Goal: Task Accomplishment & Management: Use online tool/utility

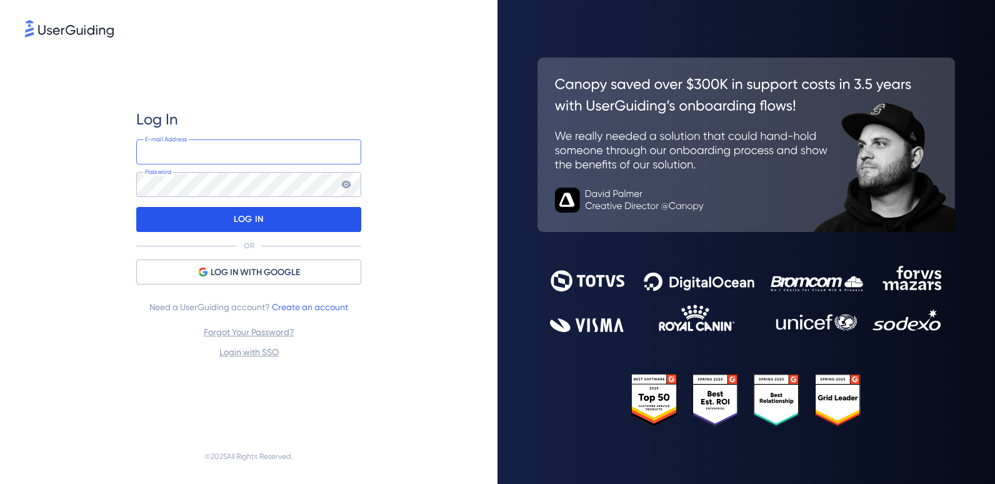
type input "[PERSON_NAME][EMAIL_ADDRESS][PERSON_NAME][DOMAIN_NAME]"
click at [269, 213] on div "LOG IN" at bounding box center [248, 219] width 225 height 25
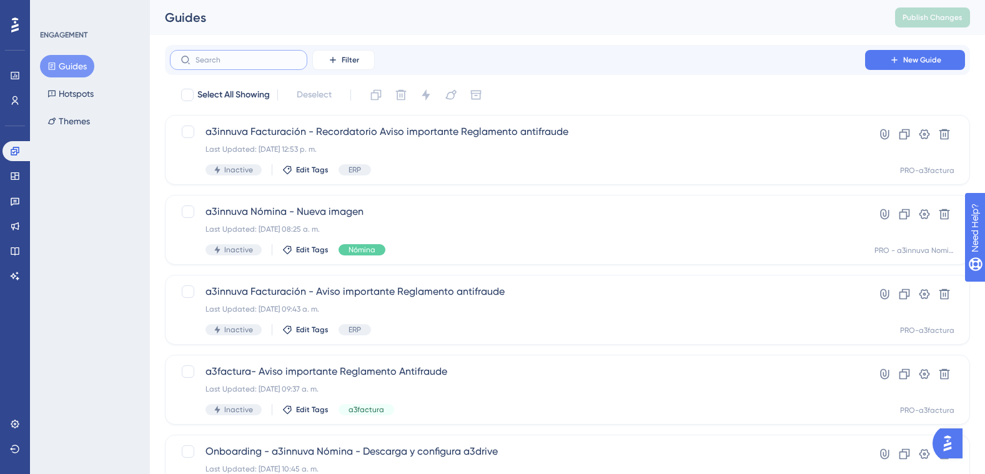
click at [219, 59] on input "text" at bounding box center [246, 60] width 101 height 9
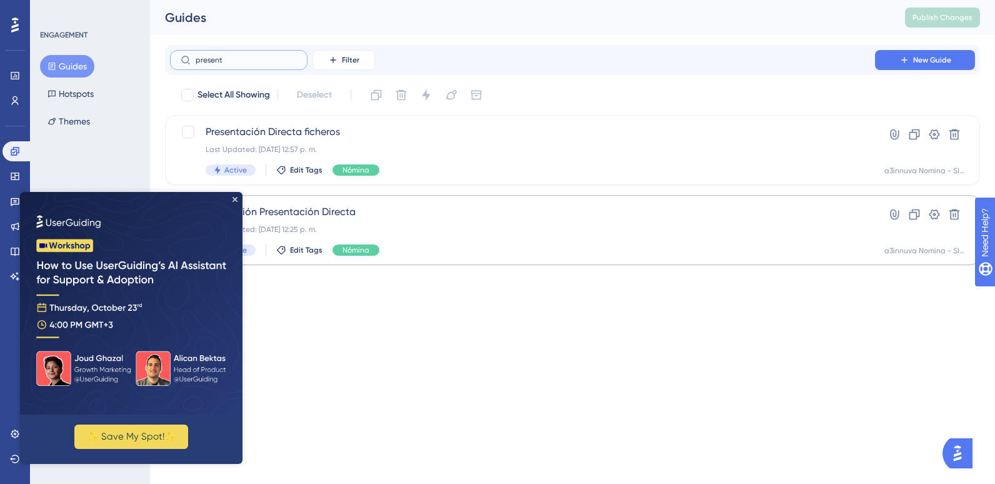
type input "present"
click at [379, 214] on span "Instalación Presentación Directa" at bounding box center [523, 211] width 634 height 15
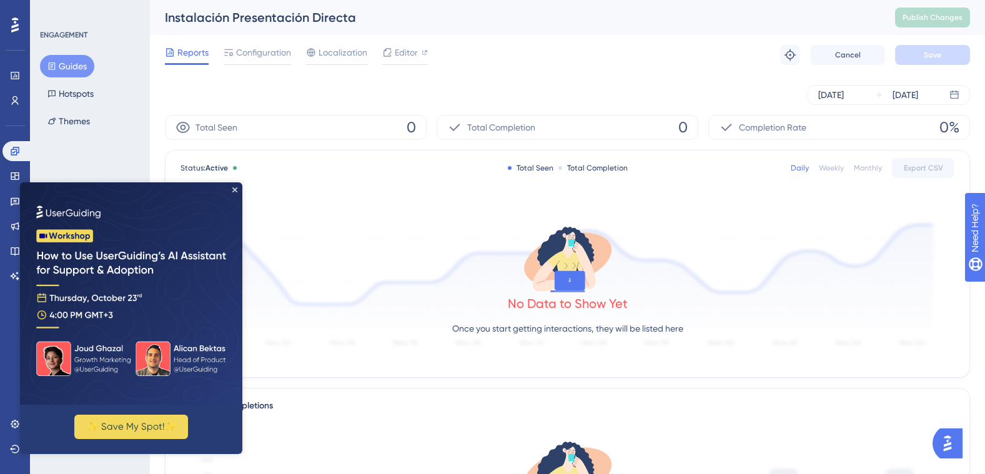
click at [234, 192] on img at bounding box center [131, 293] width 222 height 222
drag, startPoint x: 232, startPoint y: 190, endPoint x: 253, endPoint y: 372, distance: 183.6
click at [233, 190] on icon "Close Preview" at bounding box center [234, 189] width 5 height 5
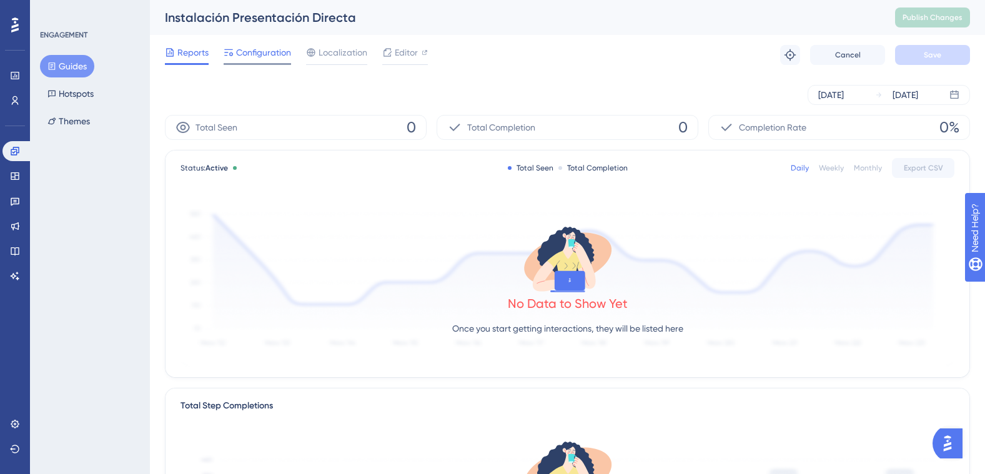
click at [261, 58] on span "Configuration" at bounding box center [263, 52] width 55 height 15
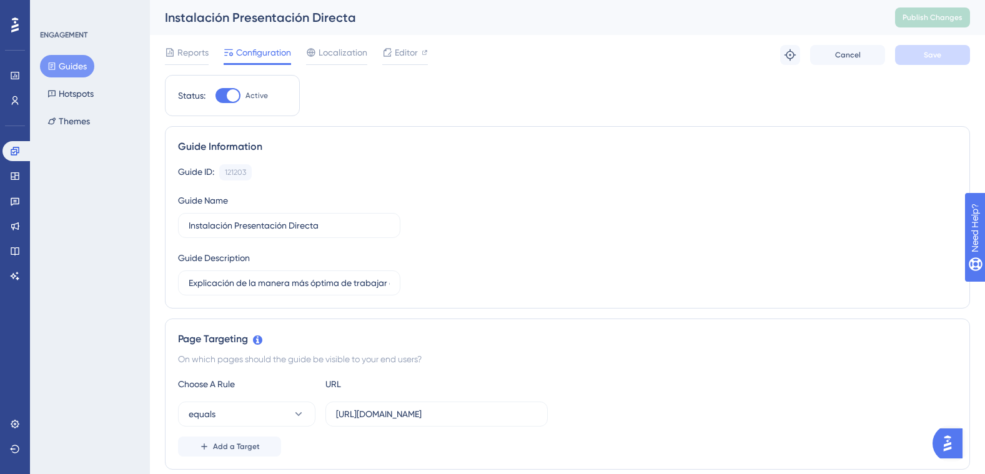
click at [59, 60] on button "Guides" at bounding box center [67, 66] width 54 height 22
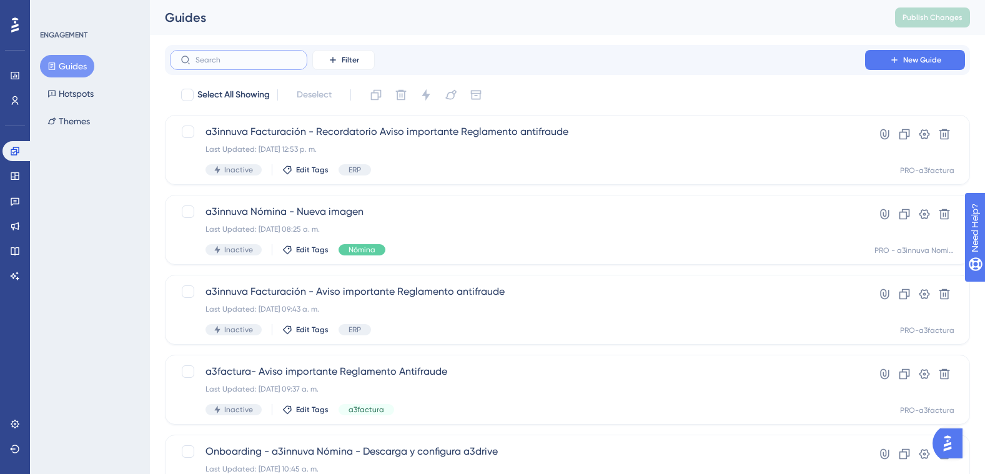
click at [267, 60] on input "text" at bounding box center [246, 60] width 101 height 9
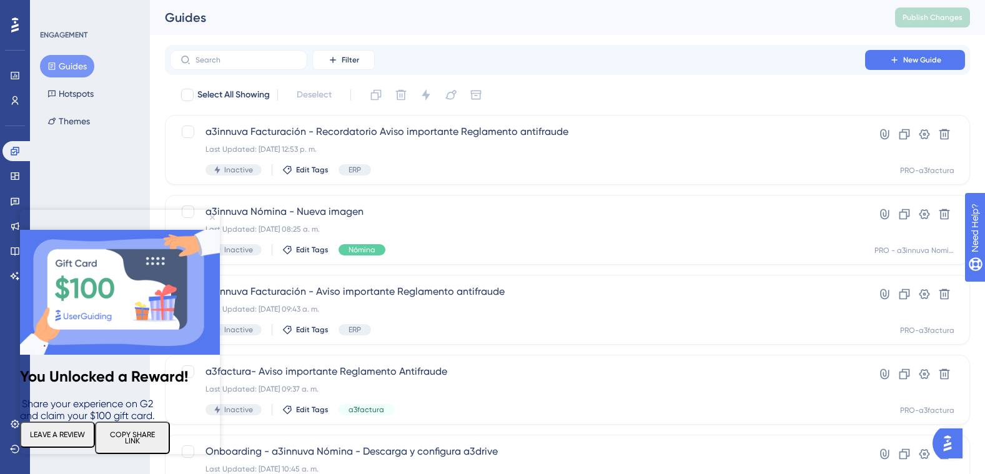
click at [214, 215] on icon "Close Preview" at bounding box center [212, 217] width 5 height 5
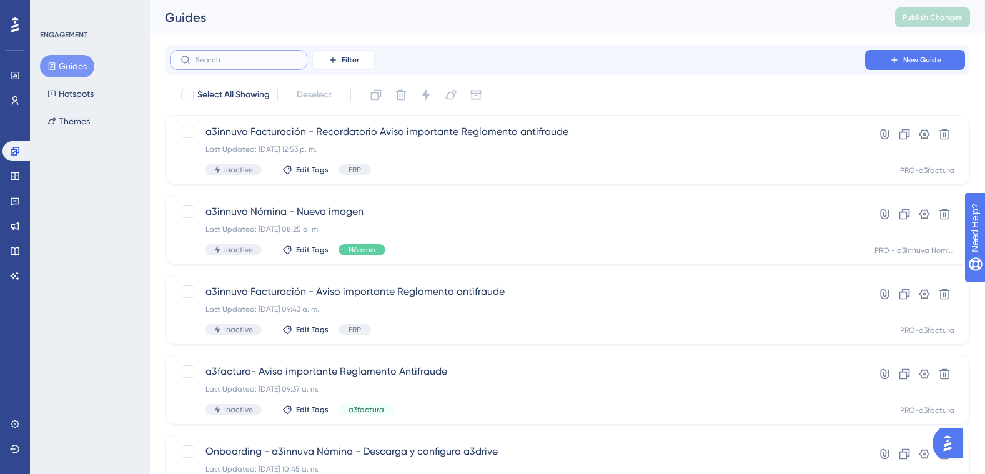
click at [232, 58] on input "text" at bounding box center [246, 60] width 101 height 9
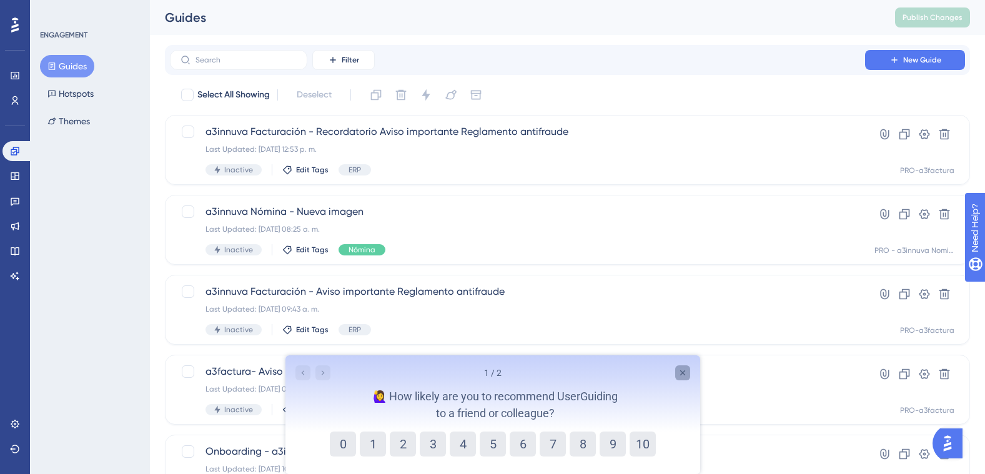
click at [683, 369] on icon "Close survey" at bounding box center [682, 373] width 10 height 10
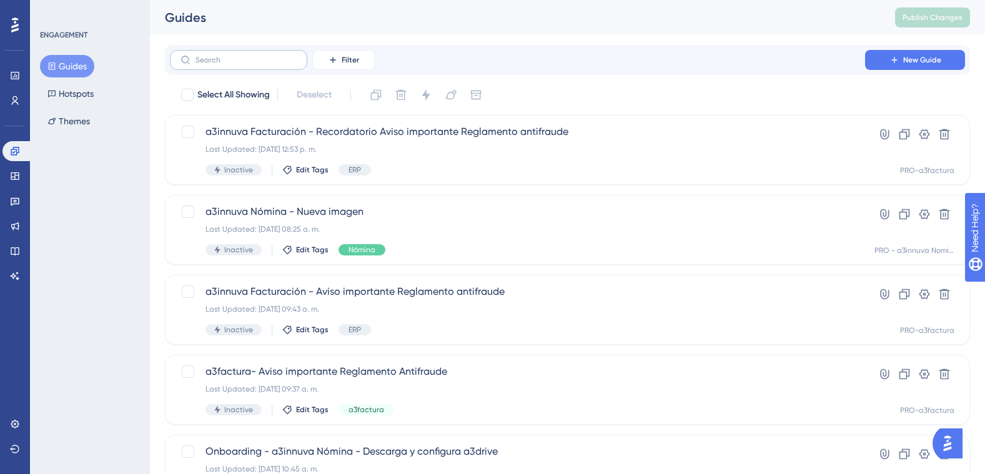
click at [227, 53] on label at bounding box center [238, 60] width 137 height 20
click at [227, 56] on input "text" at bounding box center [246, 60] width 101 height 9
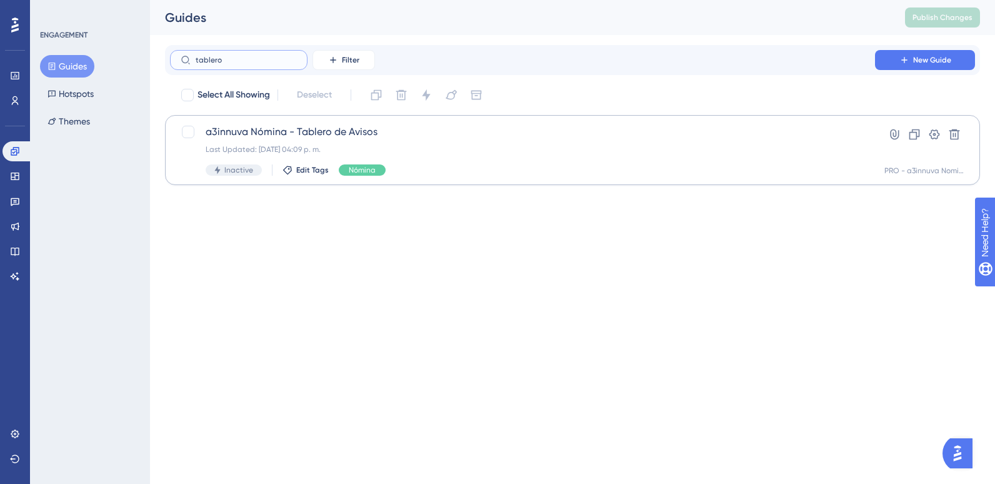
type input "tablero"
click at [291, 136] on span "a3innuva Nómina - Tablero de Avisos" at bounding box center [523, 131] width 634 height 15
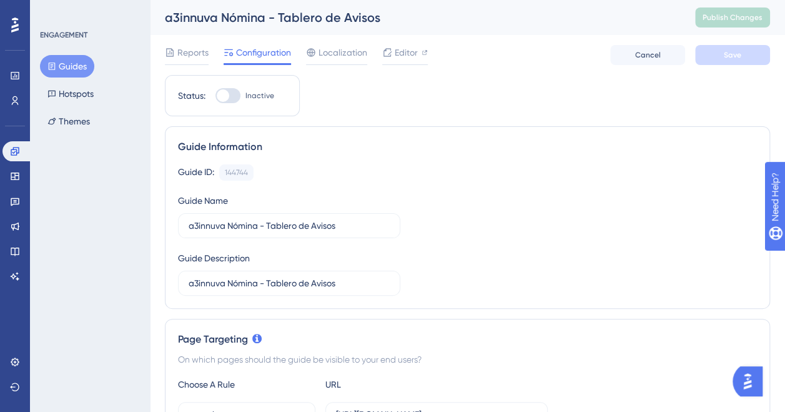
click at [68, 70] on button "Guides" at bounding box center [67, 66] width 54 height 22
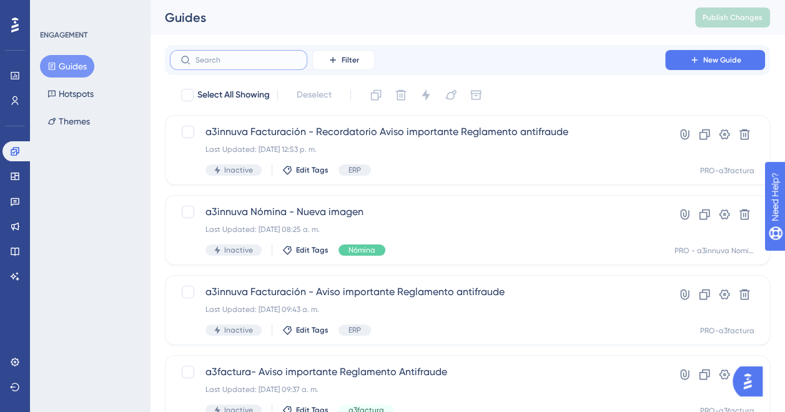
click at [262, 61] on input "text" at bounding box center [246, 60] width 101 height 9
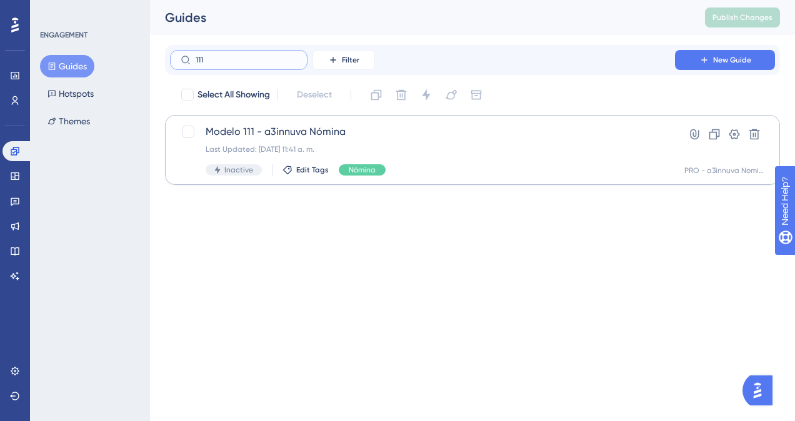
type input "111"
click at [306, 131] on span "Modelo 111 - a3innuva Nómina" at bounding box center [423, 131] width 434 height 15
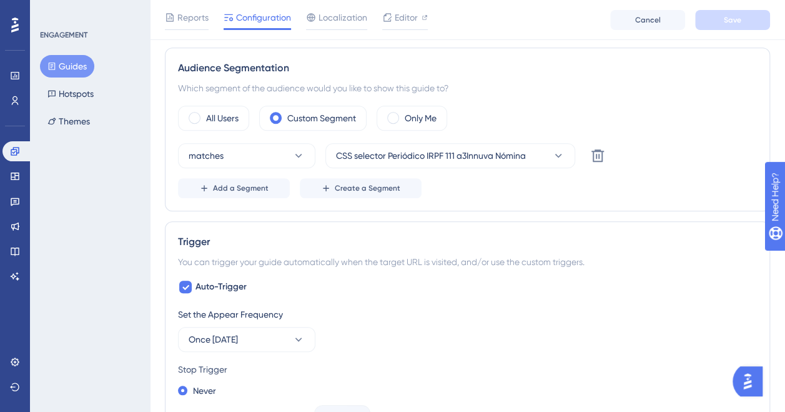
scroll to position [437, 0]
click at [510, 54] on div "Audience Segmentation Which segment of the audience would you like to show this…" at bounding box center [467, 129] width 605 height 164
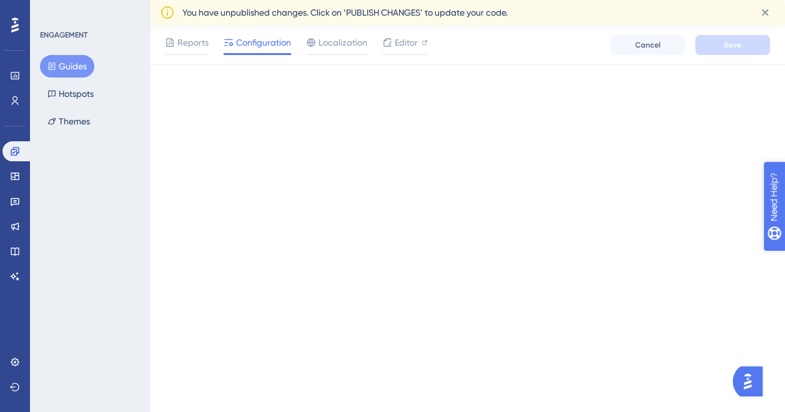
scroll to position [0, 0]
